Goal: Transaction & Acquisition: Purchase product/service

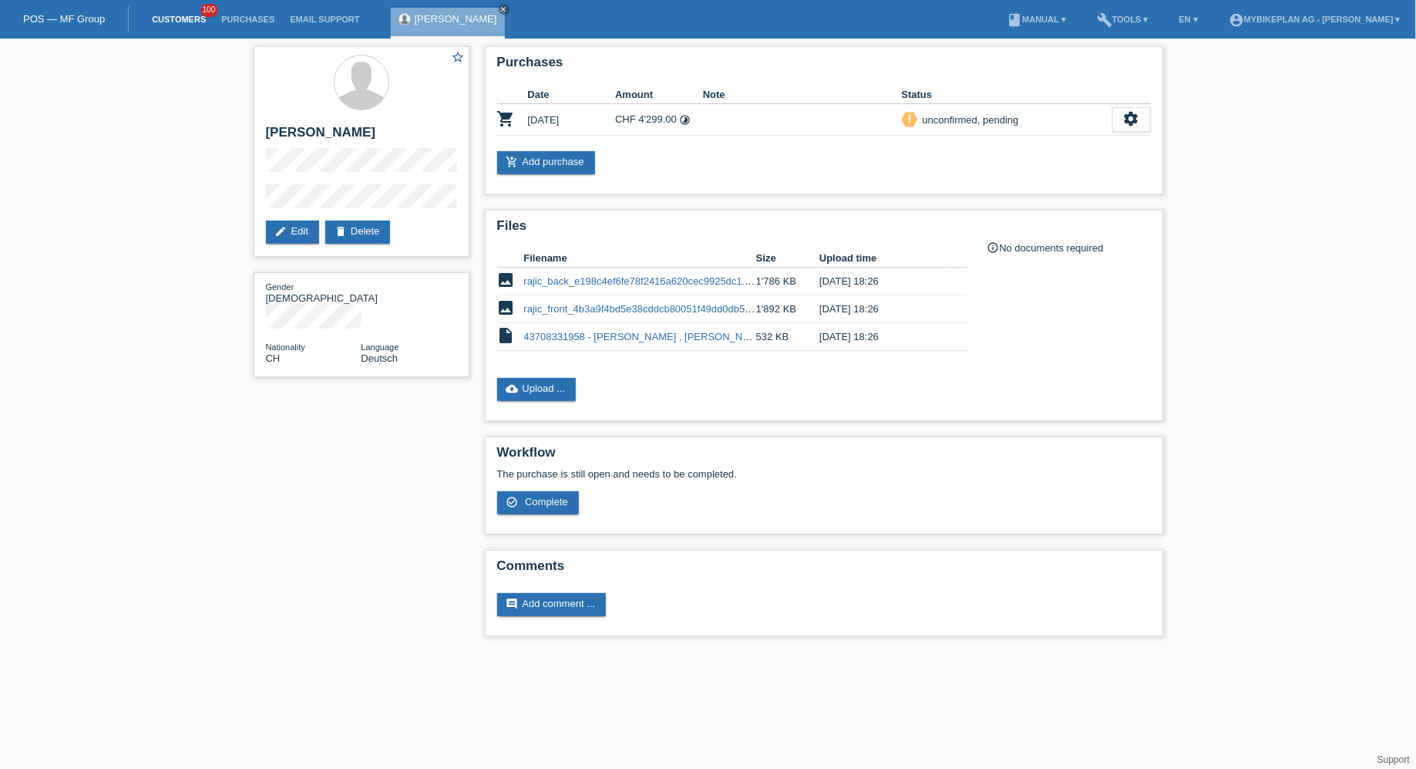
click at [163, 18] on link "Customers" at bounding box center [178, 19] width 69 height 9
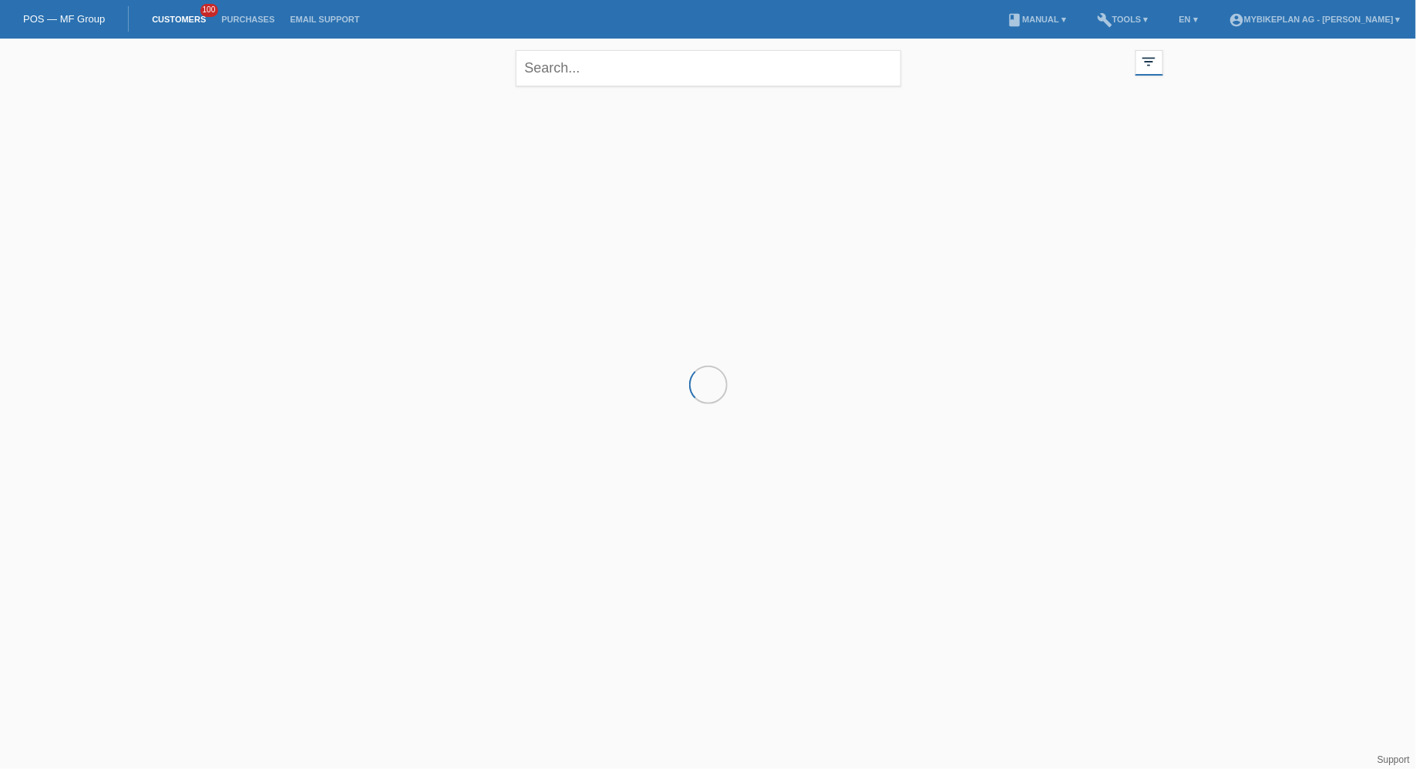
click at [592, 45] on div "close" at bounding box center [709, 67] width 386 height 56
click at [583, 69] on input "text" at bounding box center [709, 68] width 386 height 36
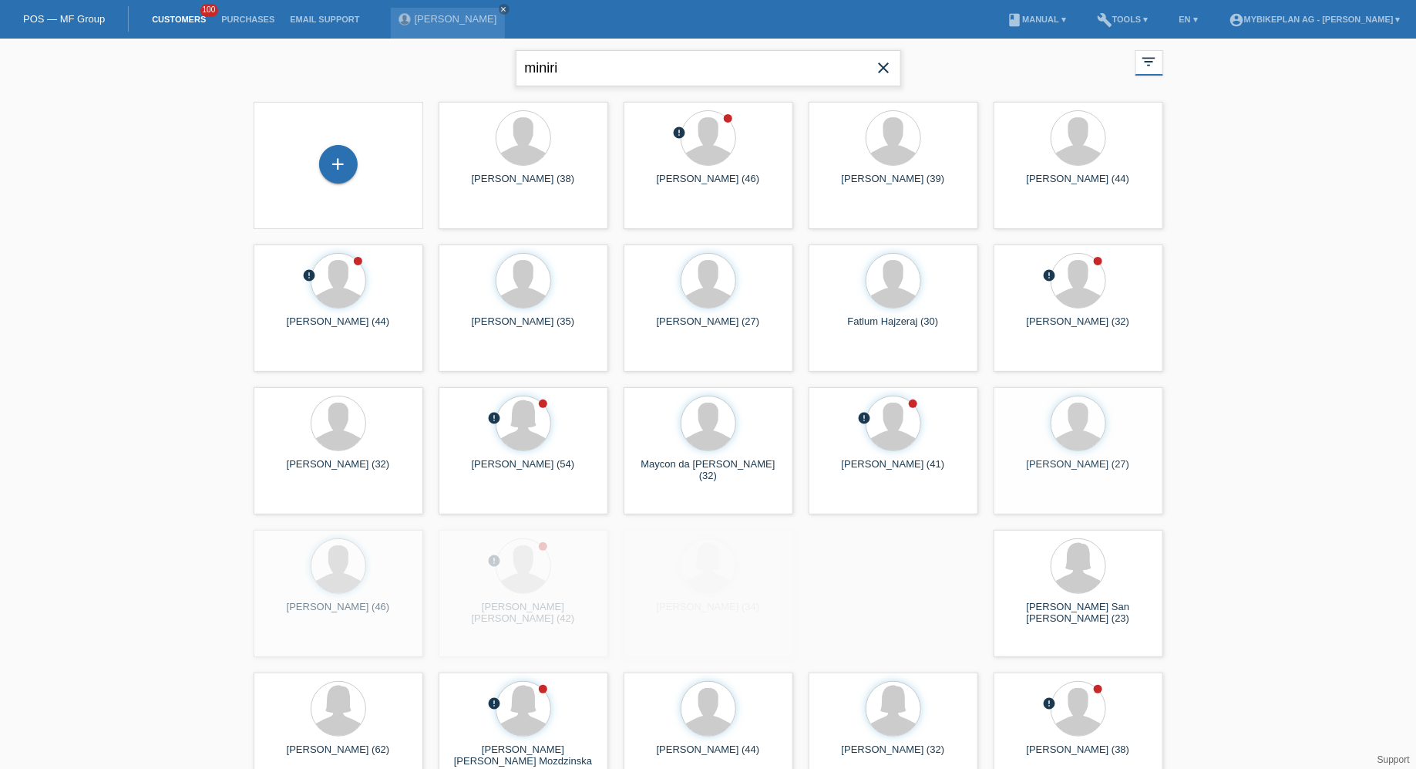
type input "miniri"
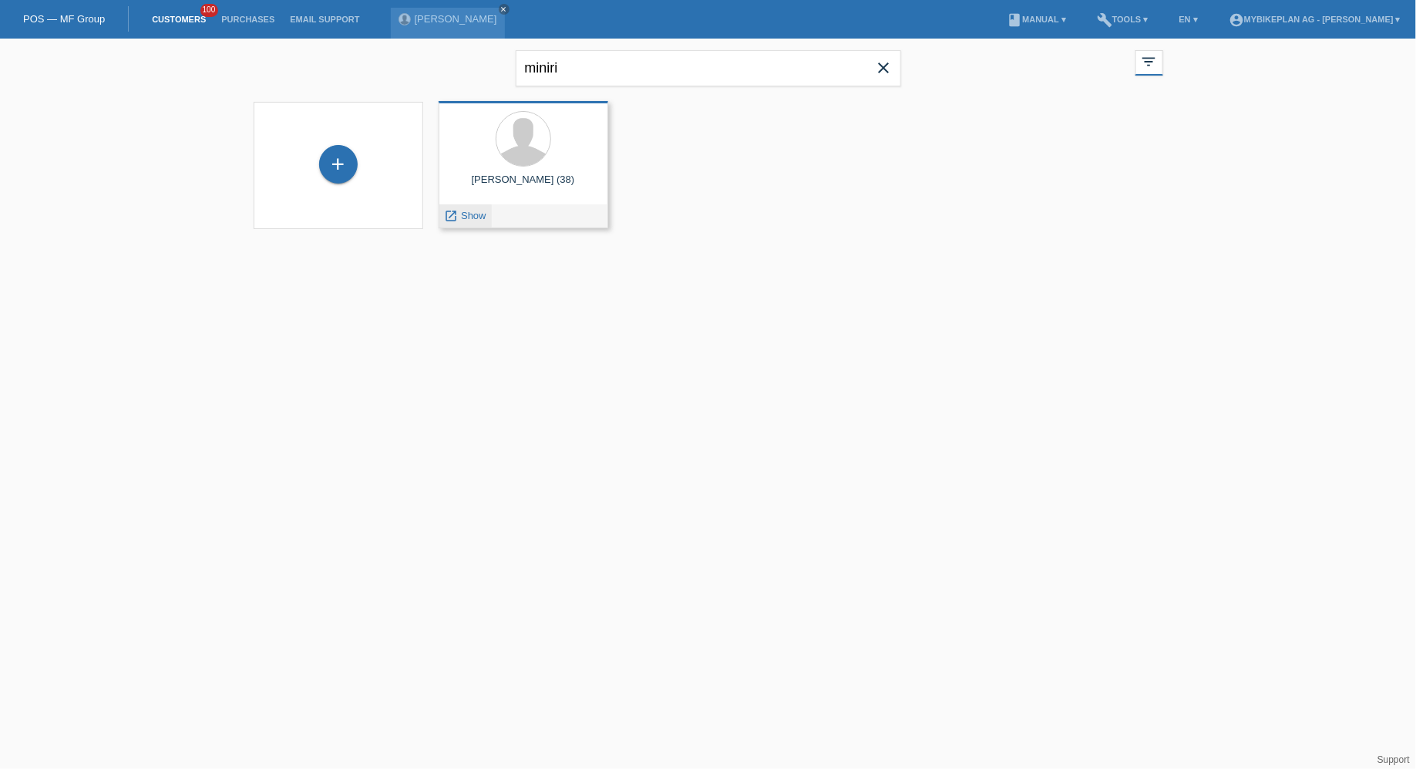
click at [475, 220] on span "Show" at bounding box center [473, 216] width 25 height 12
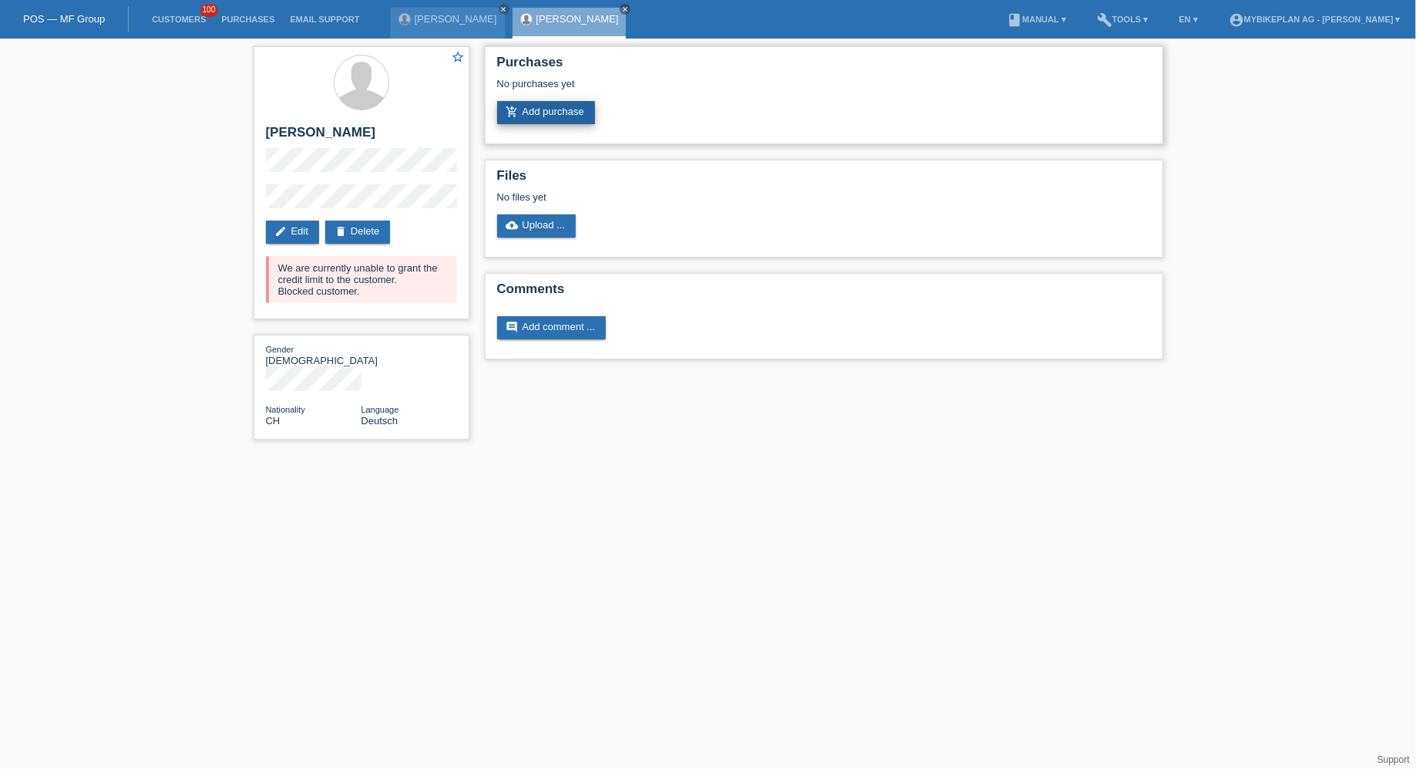
click at [513, 113] on icon "add_shopping_cart" at bounding box center [513, 112] width 12 height 12
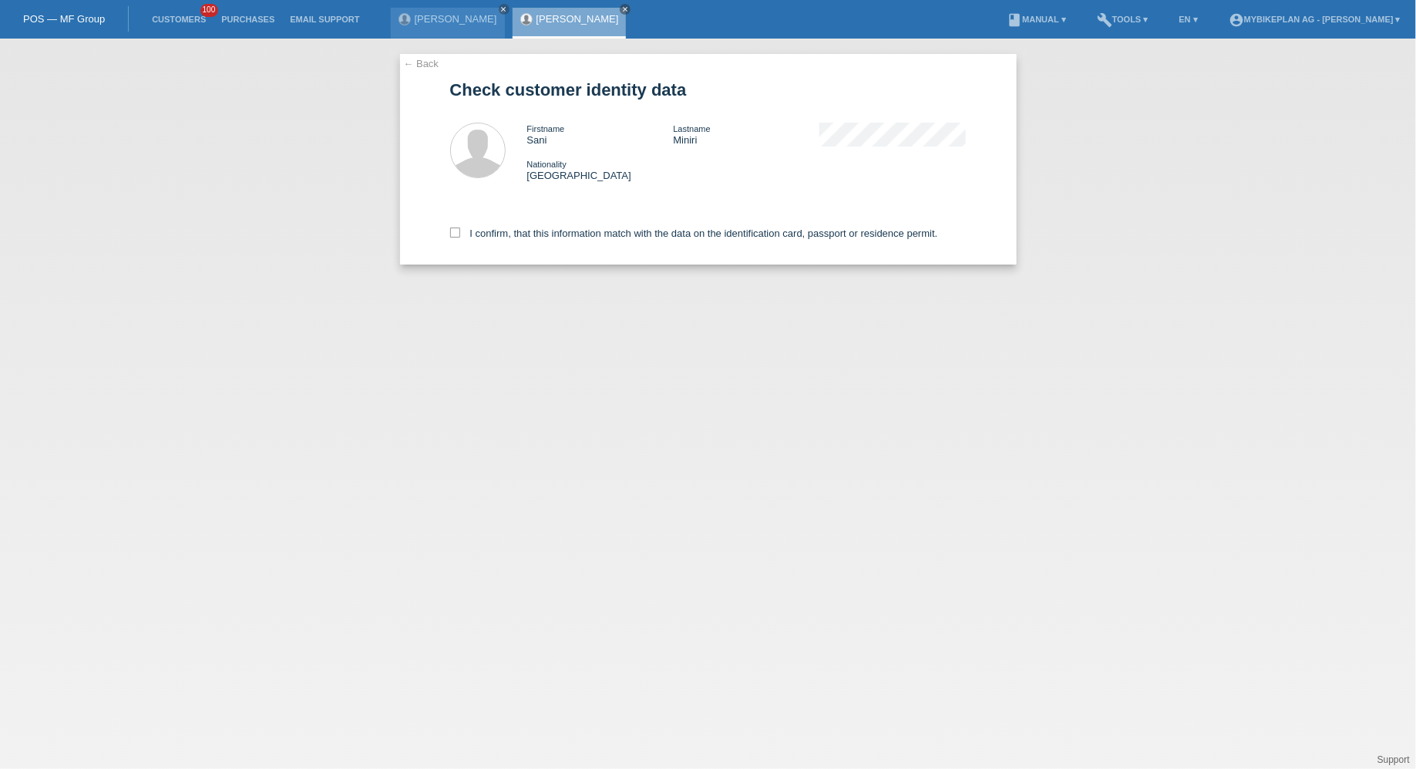
click at [493, 241] on div "I confirm, that this information match with the data on the identification card…" at bounding box center [708, 231] width 517 height 68
click at [496, 231] on label "I confirm, that this information match with the data on the identification card…" at bounding box center [694, 233] width 488 height 12
click at [460, 231] on input "I confirm, that this information match with the data on the identification card…" at bounding box center [455, 232] width 10 height 10
checkbox input "true"
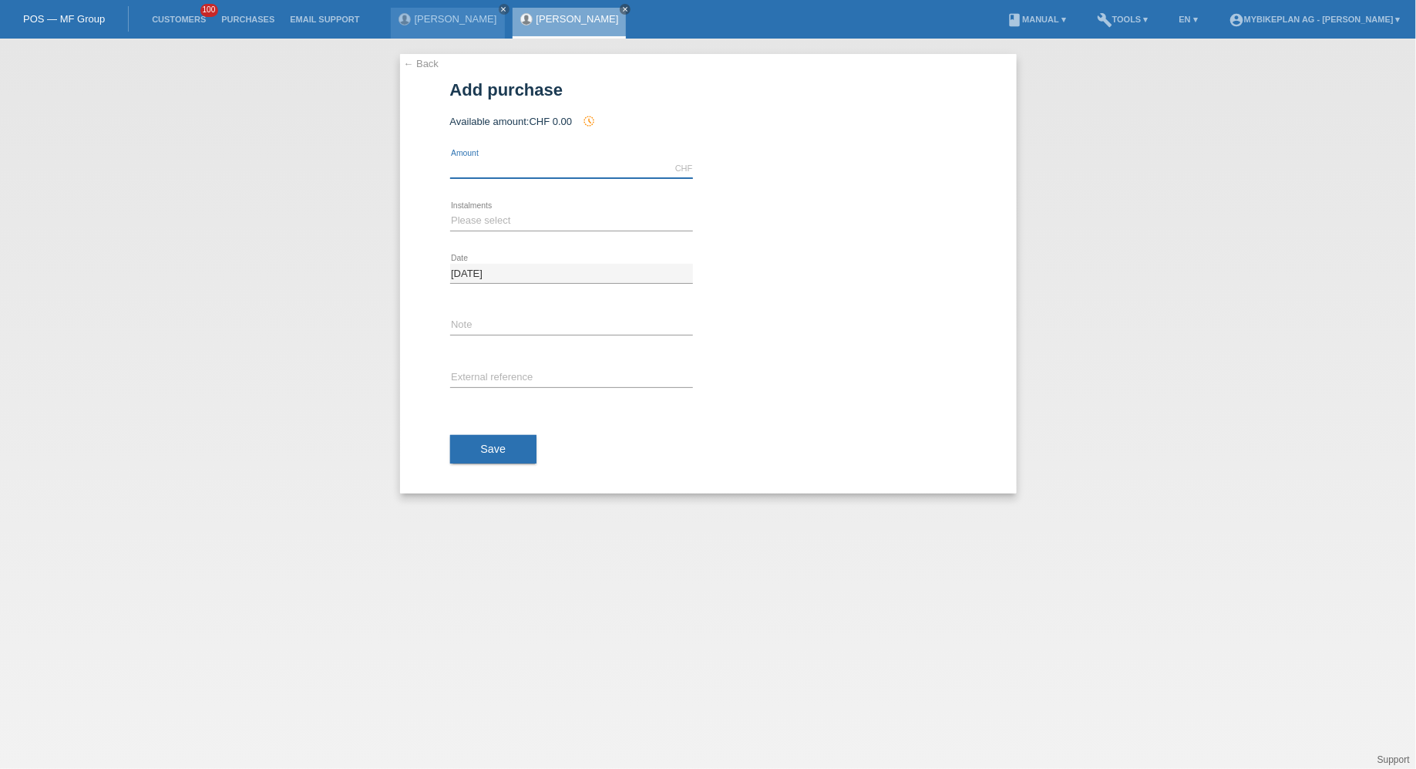
click at [494, 173] on input "text" at bounding box center [571, 168] width 243 height 19
type input "5599.00"
click at [467, 219] on select "Please select 6 instalments 12 instalments 18 instalments 24 instalments 36 ins…" at bounding box center [571, 220] width 243 height 19
select select "487"
click at [450, 211] on select "Please select 6 instalments 12 instalments 18 instalments 24 instalments 36 ins…" at bounding box center [571, 220] width 243 height 19
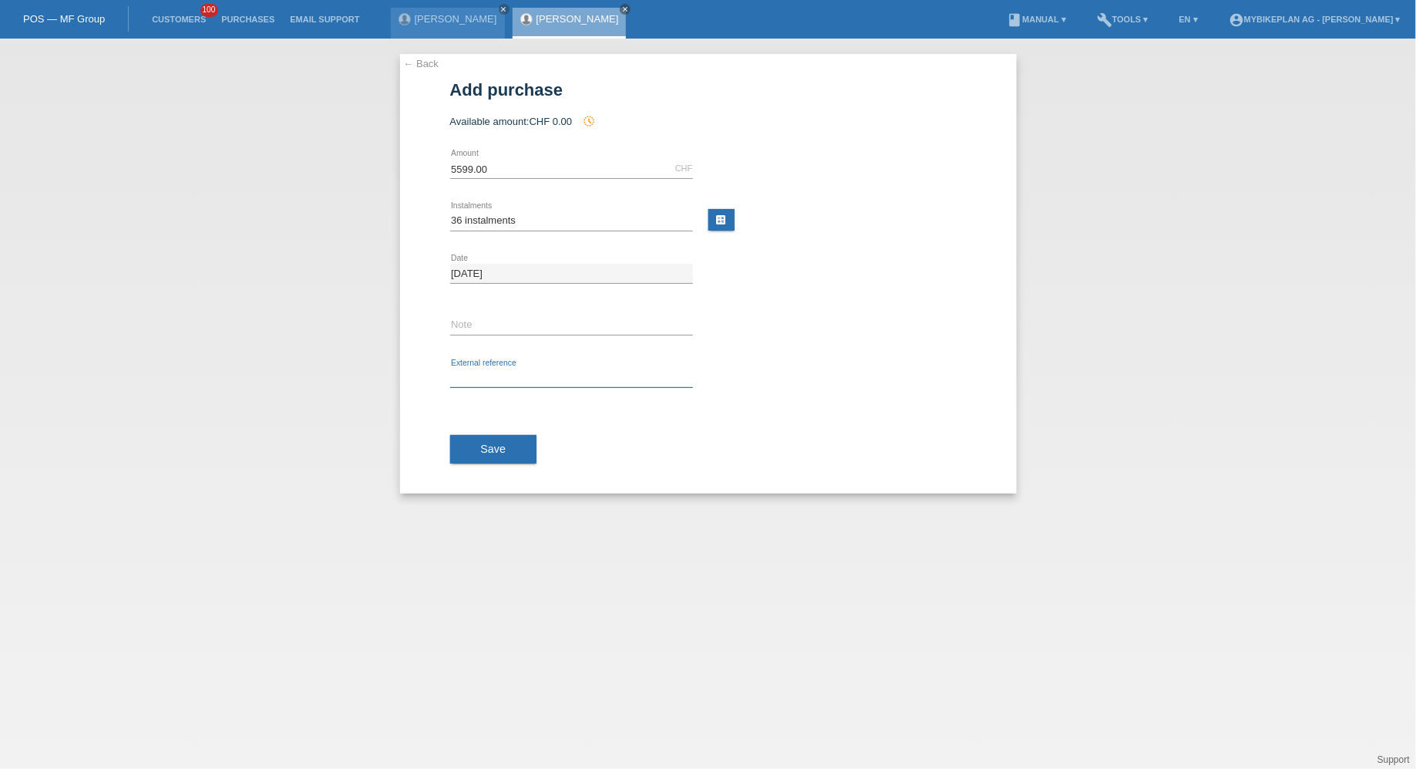
click at [477, 377] on input "text" at bounding box center [571, 378] width 243 height 19
paste input "43917802003"
type input "43917802003"
click at [477, 413] on div "Save" at bounding box center [708, 449] width 517 height 89
click at [477, 443] on button "Save" at bounding box center [493, 449] width 87 height 29
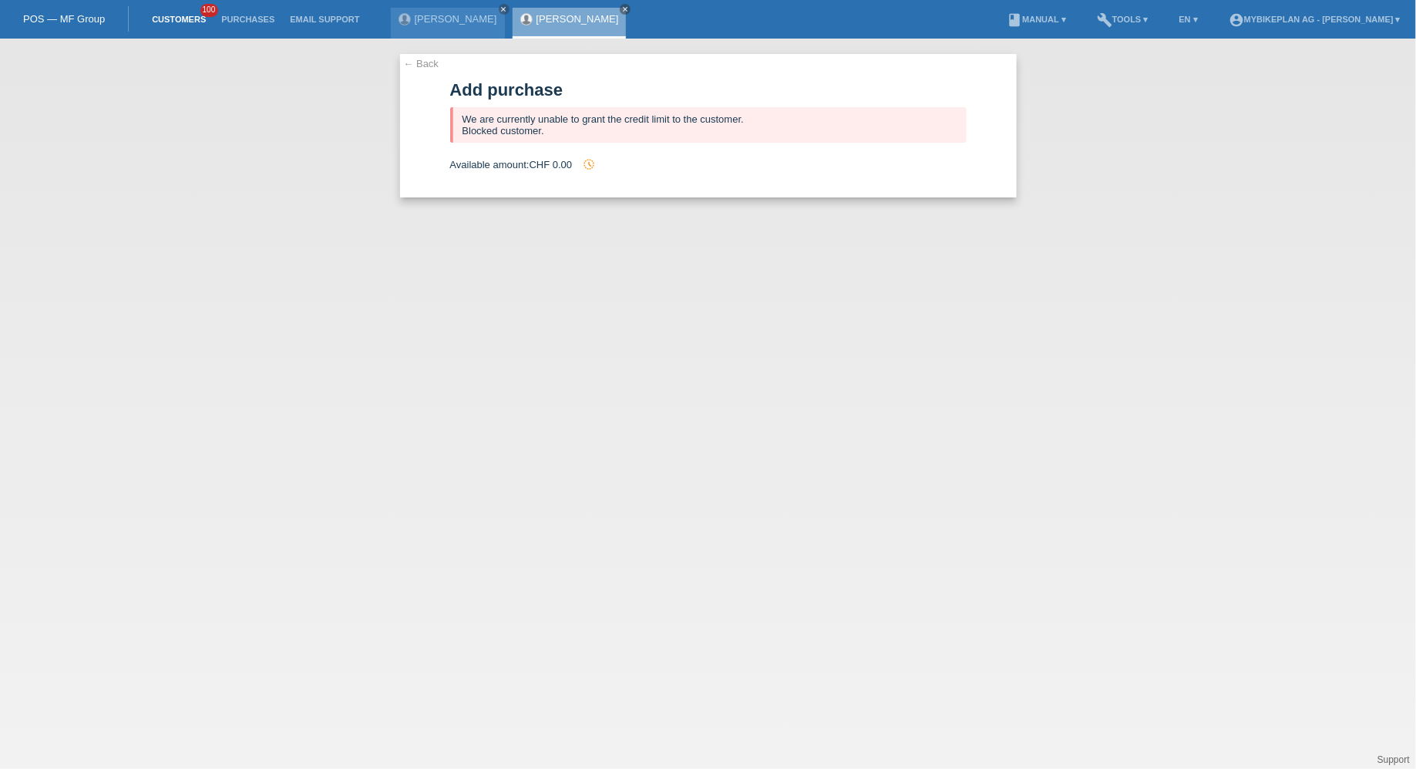
click at [168, 15] on link "Customers" at bounding box center [178, 19] width 69 height 9
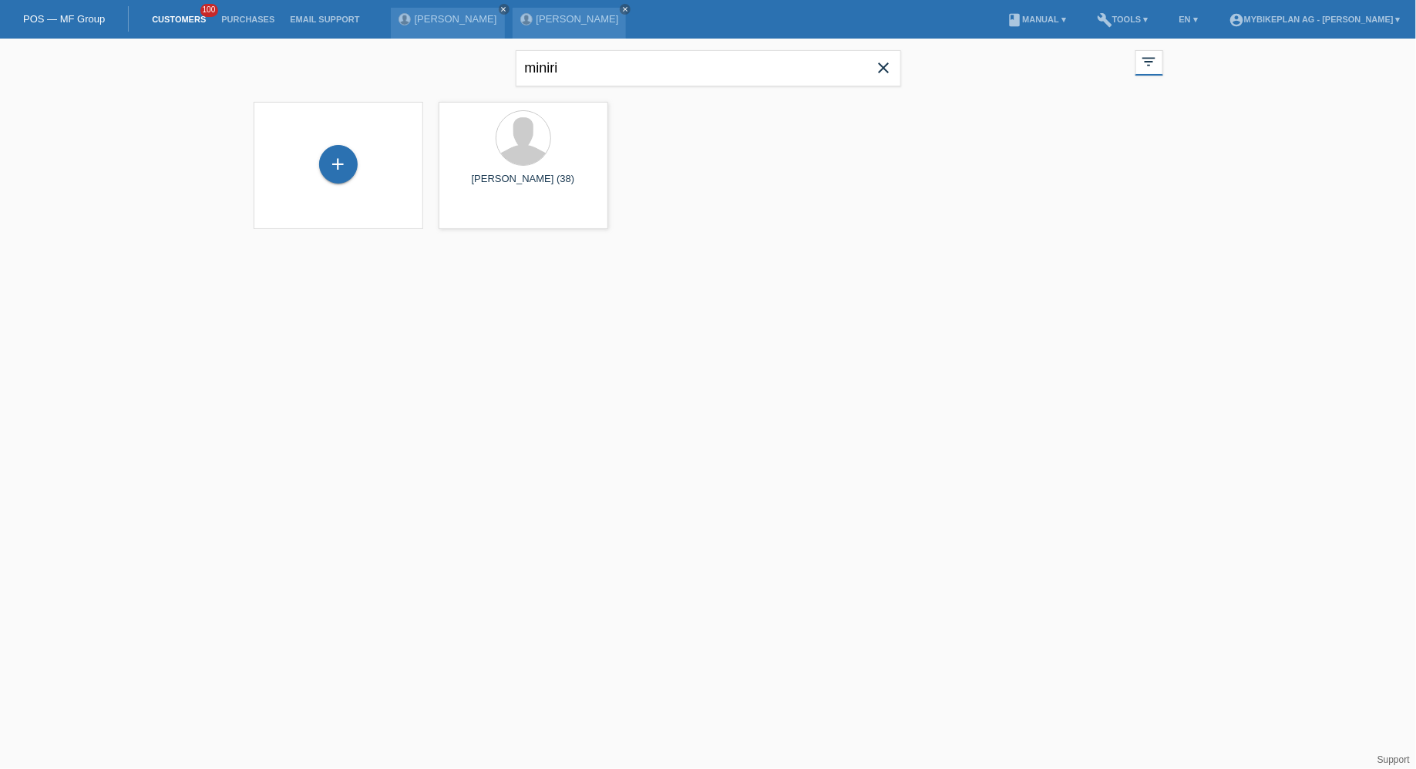
click at [892, 66] on icon "close" at bounding box center [884, 68] width 19 height 19
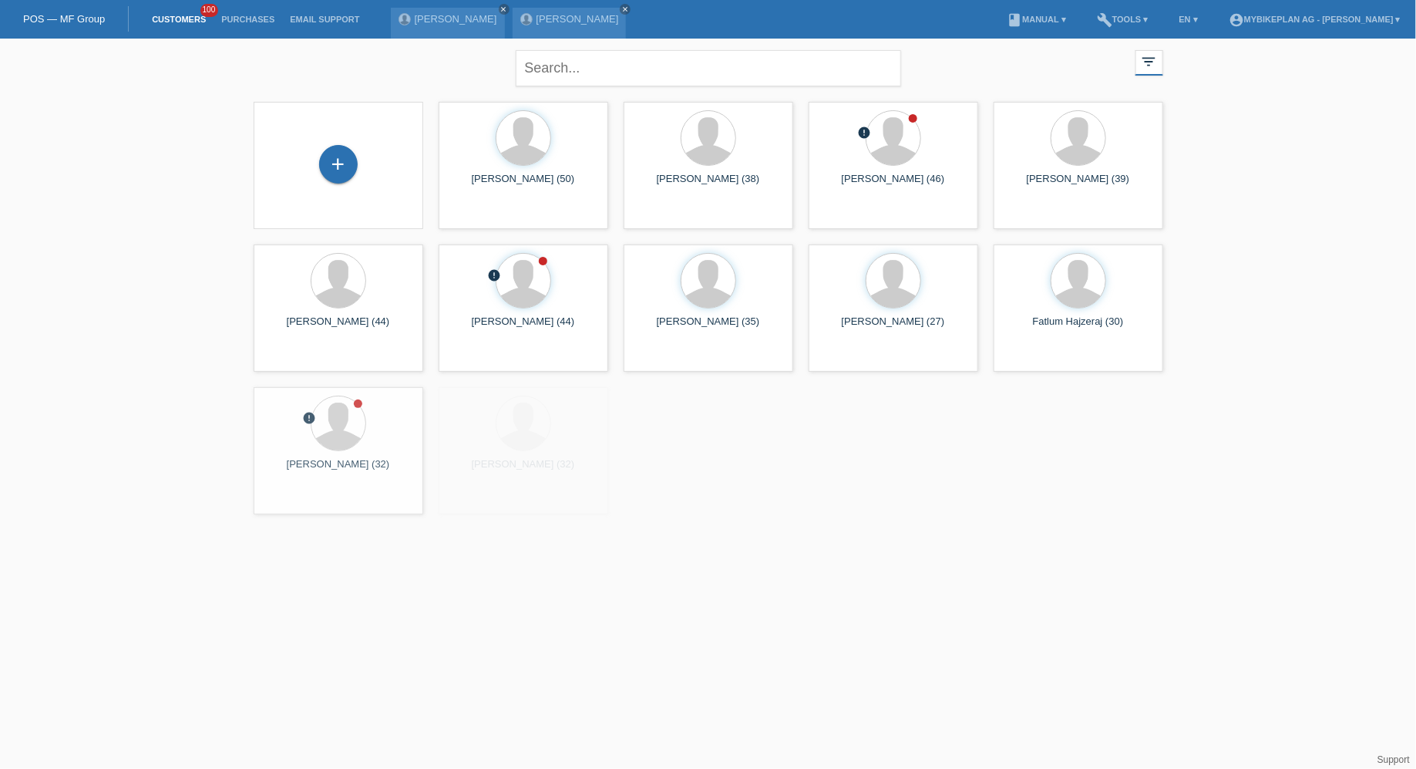
drag, startPoint x: 338, startPoint y: 170, endPoint x: 277, endPoint y: 177, distance: 61.3
click at [277, 177] on div "+" at bounding box center [338, 165] width 145 height 41
